Goal: Find specific page/section: Find specific page/section

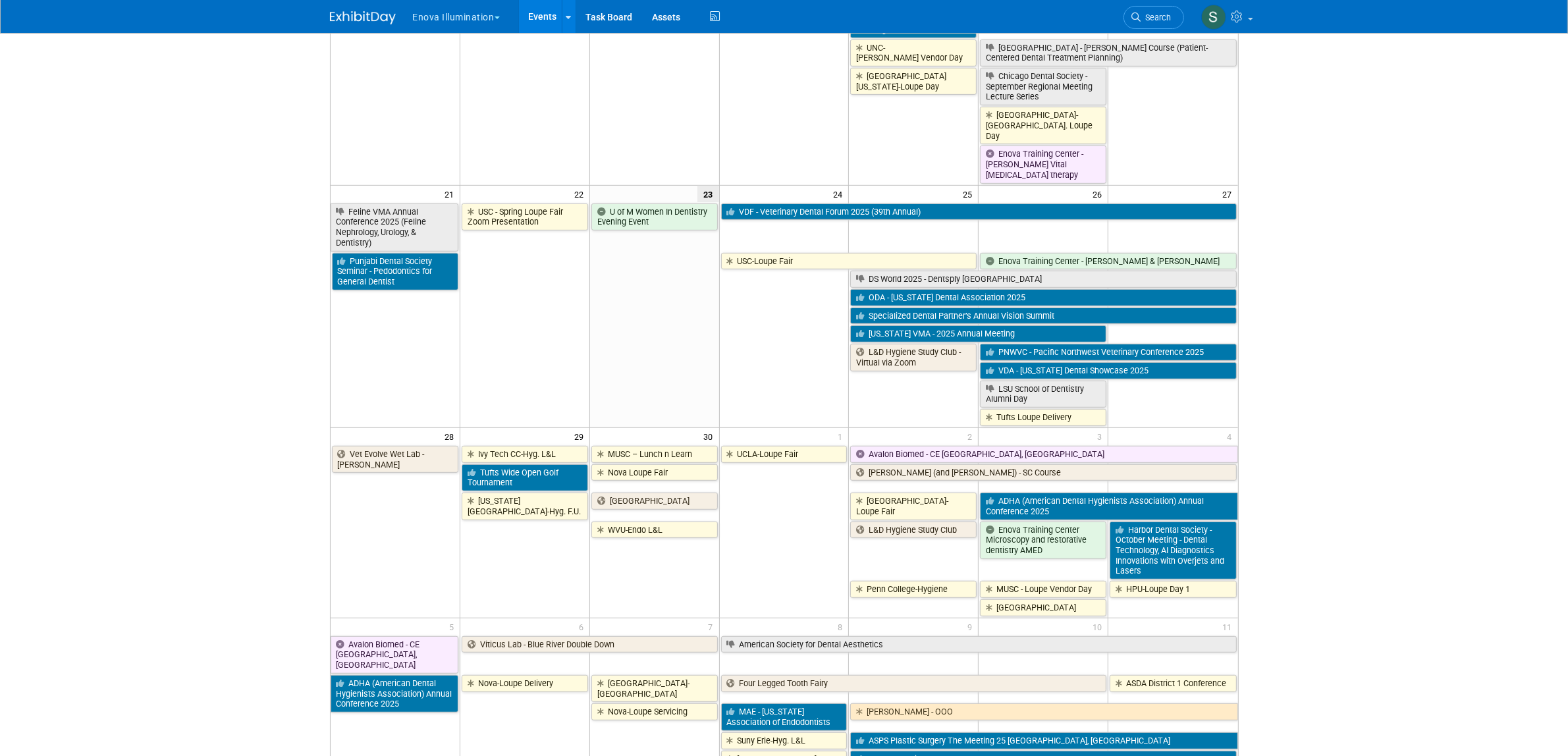
scroll to position [818, 0]
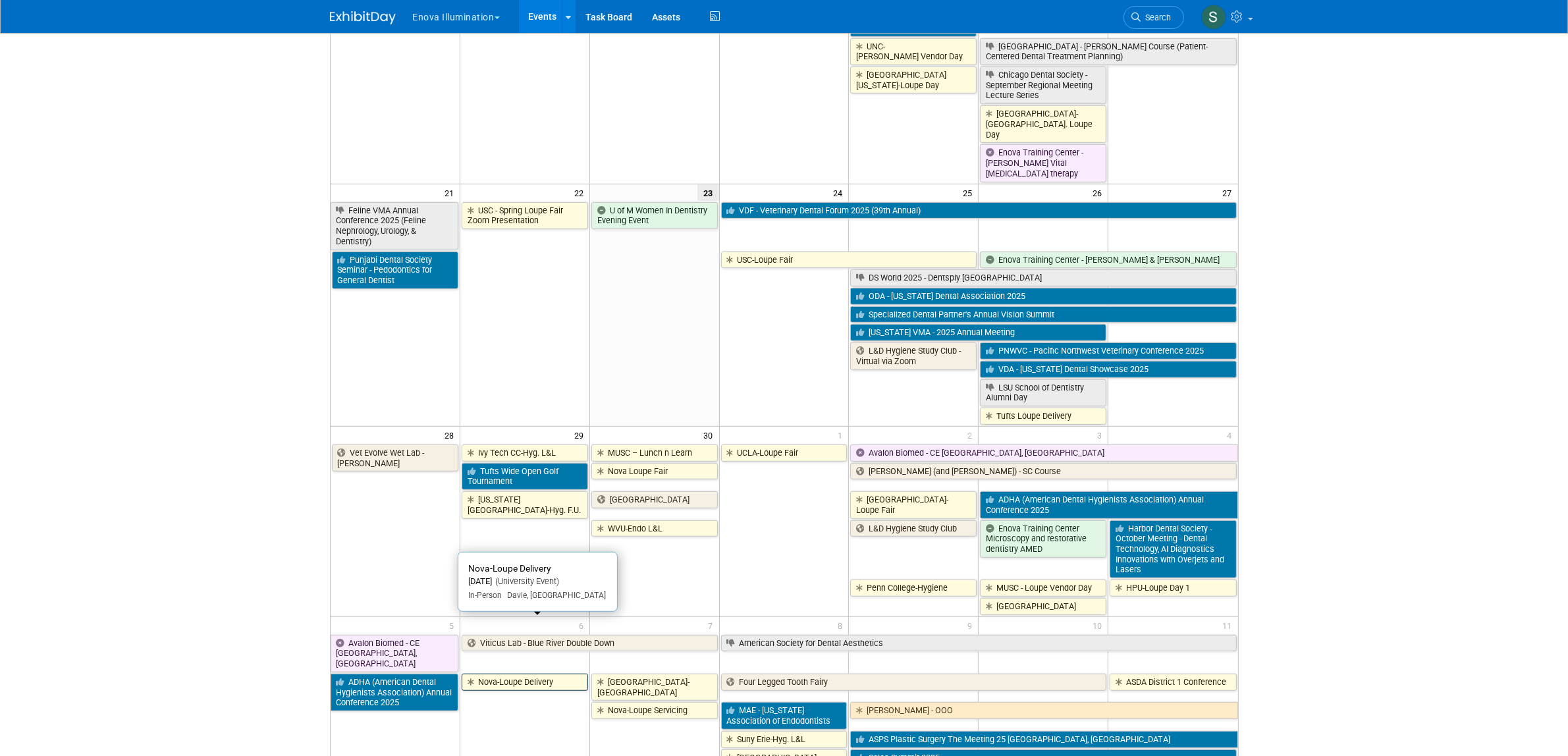
click at [499, 673] on link "Nova-Loupe Delivery" at bounding box center [525, 682] width 126 height 17
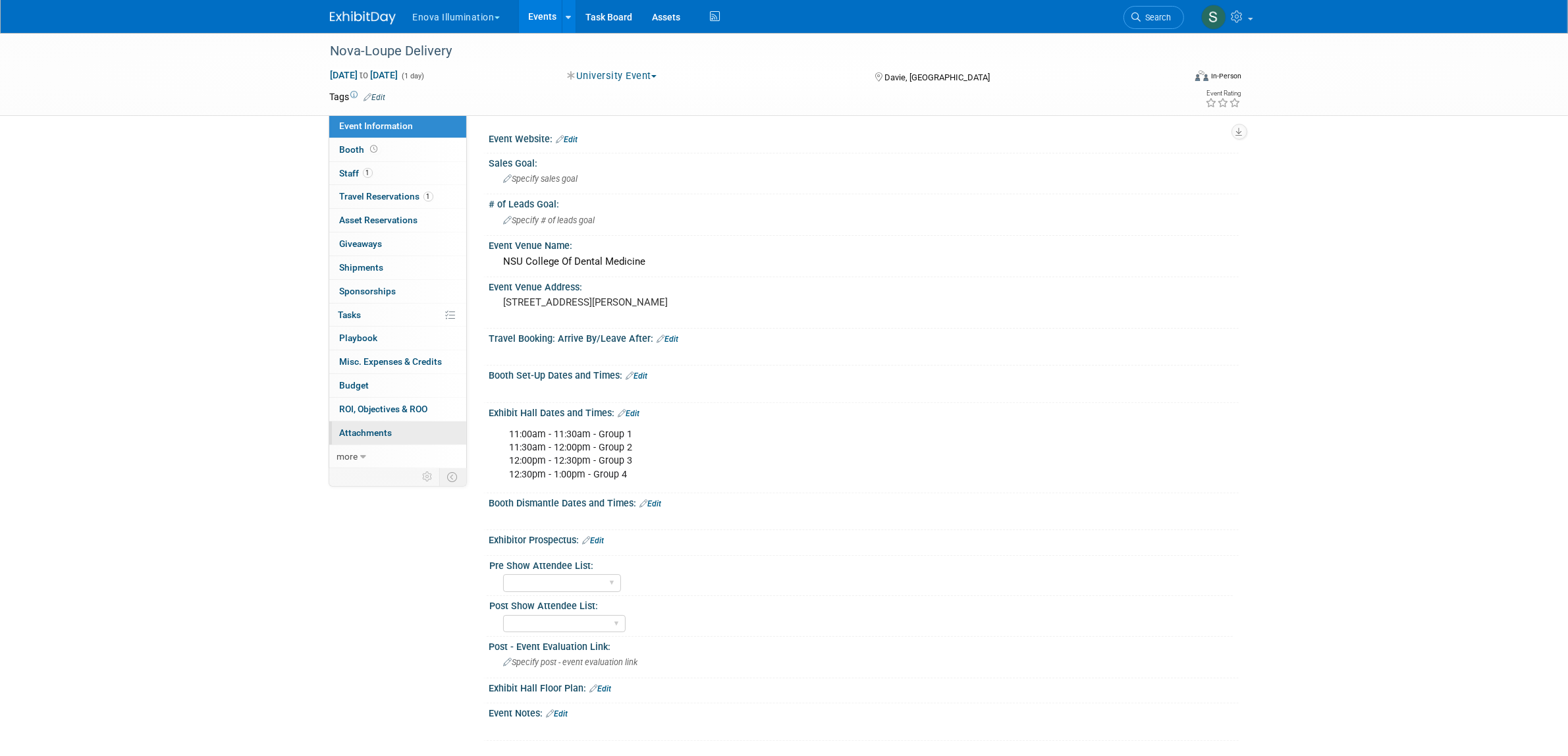
click at [373, 430] on span "Attachments 0" at bounding box center [366, 432] width 53 height 10
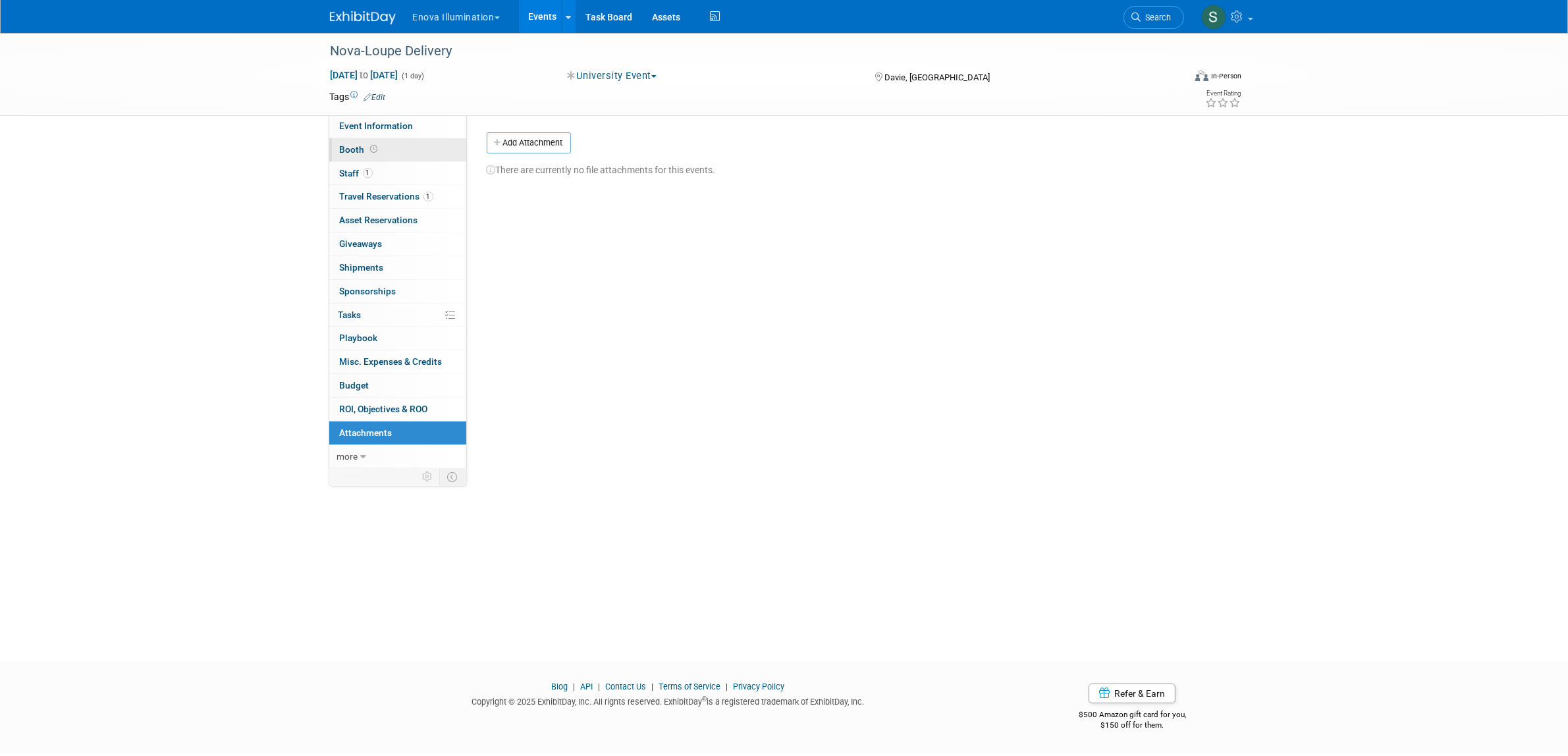
click at [359, 141] on link "Booth" at bounding box center [398, 150] width 137 height 23
